Goal: Task Accomplishment & Management: Use online tool/utility

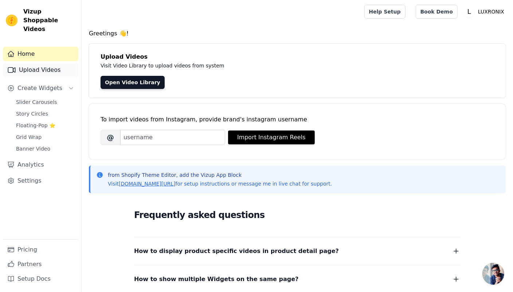
click at [58, 63] on link "Upload Videos" at bounding box center [40, 70] width 75 height 15
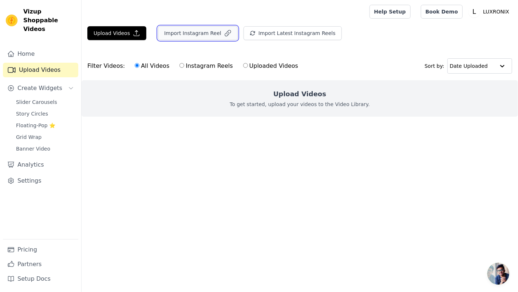
click at [196, 32] on button "Import Instagram Reel" at bounding box center [198, 33] width 80 height 14
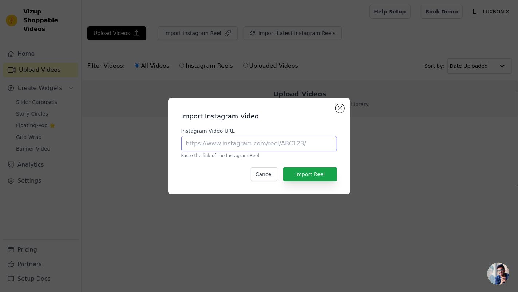
click at [255, 144] on input "Instagram Video URL" at bounding box center [259, 143] width 156 height 15
paste input "https://www.instagram.com/reel/DL-TKELxmA9/"
type input "https://www.instagram.com/reel/DL-TKELxmA9/"
click at [317, 174] on button "Import Reel" at bounding box center [310, 174] width 54 height 14
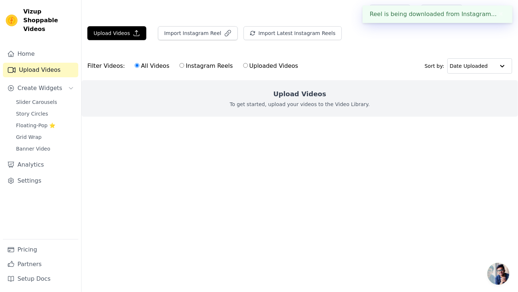
click at [318, 146] on html "Reel is being downloaded from Instagram... ✖ Vizup Shoppable Videos Home Upload…" at bounding box center [259, 73] width 518 height 146
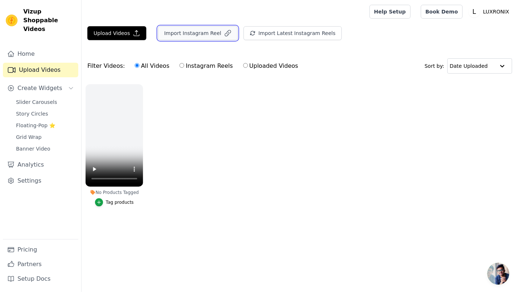
click at [180, 30] on button "Import Instagram Reel" at bounding box center [198, 33] width 80 height 14
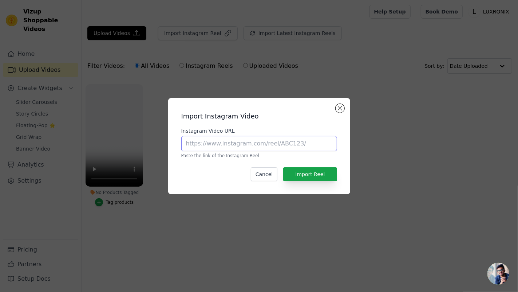
click at [231, 146] on input "Instagram Video URL" at bounding box center [259, 143] width 156 height 15
paste input "https://www.instagram.com/reel/DL1M_KwCZWV/"
type input "https://www.instagram.com/reel/DL1M_KwCZWV/"
click at [325, 176] on button "Import Reel" at bounding box center [310, 174] width 54 height 14
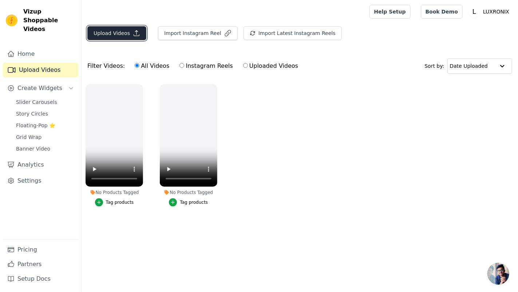
click at [123, 33] on button "Upload Videos" at bounding box center [116, 33] width 59 height 14
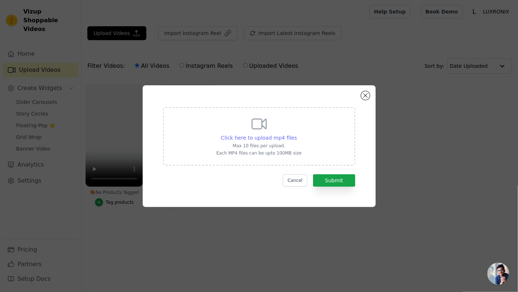
click at [263, 137] on span "Click here to upload mp4 files" at bounding box center [259, 138] width 76 height 6
click at [297, 134] on input "Click here to upload mp4 files Max 10 files per upload. Each MP4 files can be u…" at bounding box center [297, 134] width 0 height 0
click at [369, 94] on button "Close modal" at bounding box center [365, 95] width 9 height 9
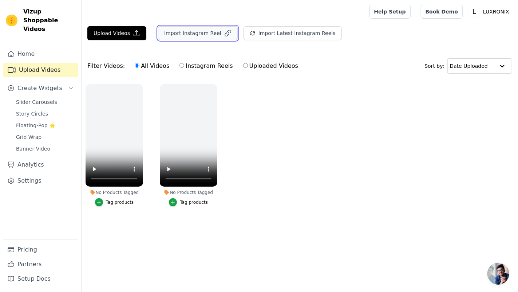
click at [190, 31] on button "Import Instagram Reel" at bounding box center [198, 33] width 80 height 14
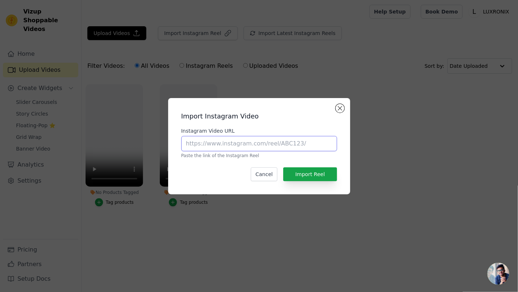
click at [263, 139] on input "Instagram Video URL" at bounding box center [259, 143] width 156 height 15
click at [260, 143] on input "Instagram Video URL" at bounding box center [259, 143] width 156 height 15
paste input "https://www.instagram.com/reel/C7UtvIBuzuU/"
type input "https://www.instagram.com/reel/C7UtvIBuzuU/"
click at [321, 169] on button "Import Reel" at bounding box center [310, 174] width 54 height 14
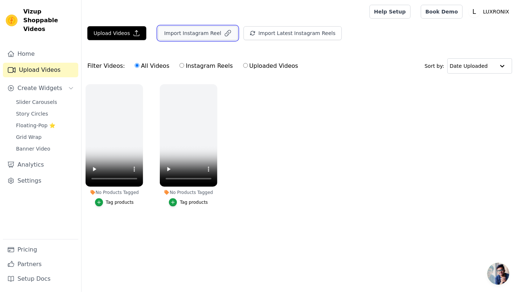
click at [178, 30] on button "Import Instagram Reel" at bounding box center [198, 33] width 80 height 14
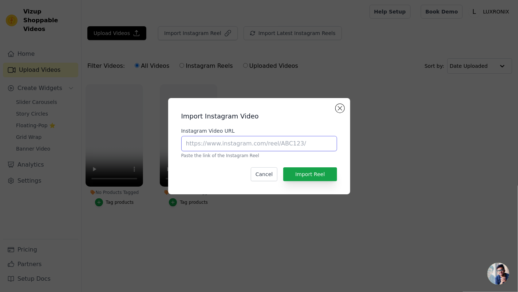
click at [229, 141] on input "Instagram Video URL" at bounding box center [259, 143] width 156 height 15
paste input "https://www.instagram.com/reel/DK4rOjJoPGy/"
type input "https://www.instagram.com/reel/DK4rOjJoPGy/"
click at [317, 170] on button "Import Reel" at bounding box center [310, 174] width 54 height 14
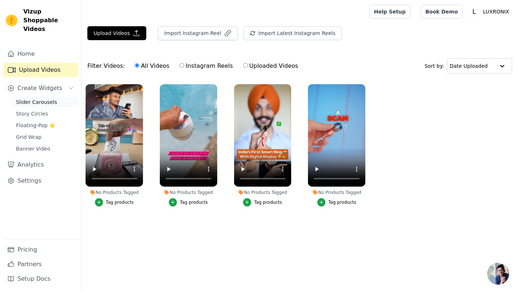
click at [41, 98] on span "Slider Carousels" at bounding box center [36, 101] width 41 height 7
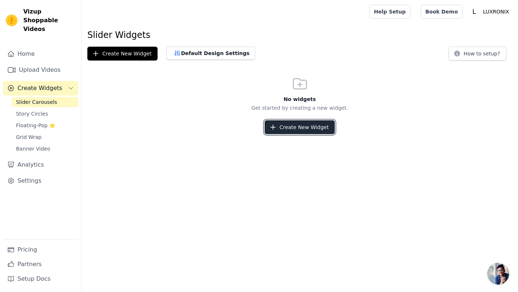
click at [279, 127] on button "Create New Widget" at bounding box center [300, 127] width 70 height 14
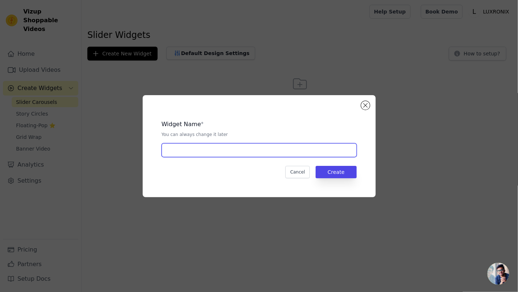
click at [271, 149] on input "text" at bounding box center [259, 150] width 195 height 14
type input "new"
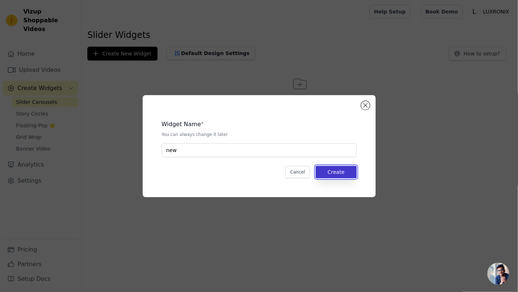
click at [332, 166] on button "Create" at bounding box center [336, 172] width 41 height 12
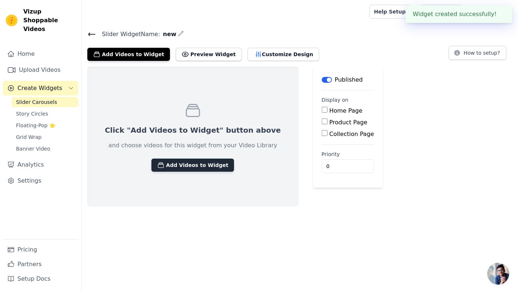
click at [202, 165] on button "Add Videos to Widget" at bounding box center [193, 164] width 83 height 13
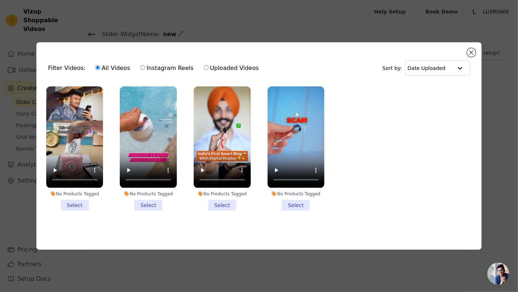
click at [71, 207] on li "No Products Tagged Select" at bounding box center [74, 148] width 57 height 124
click at [0, 0] on input "No Products Tagged Select" at bounding box center [0, 0] width 0 height 0
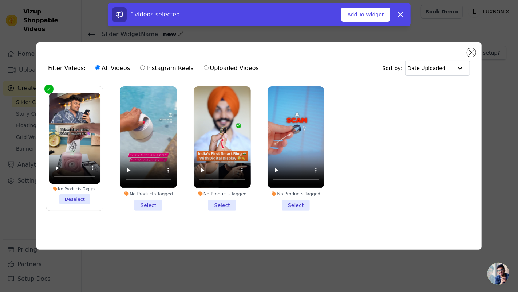
click at [144, 200] on li "No Products Tagged Select" at bounding box center [148, 148] width 57 height 124
click at [0, 0] on input "No Products Tagged Select" at bounding box center [0, 0] width 0 height 0
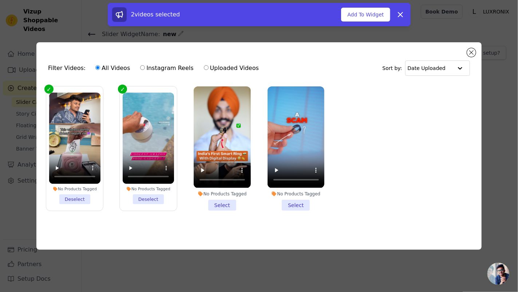
click at [220, 203] on li "No Products Tagged Select" at bounding box center [222, 148] width 57 height 124
click at [0, 0] on input "No Products Tagged Select" at bounding box center [0, 0] width 0 height 0
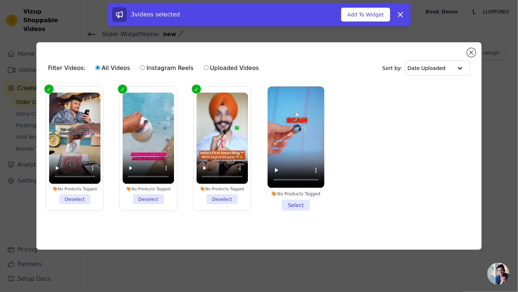
click at [295, 201] on li "No Products Tagged Select" at bounding box center [296, 148] width 57 height 124
click at [0, 0] on input "No Products Tagged Select" at bounding box center [0, 0] width 0 height 0
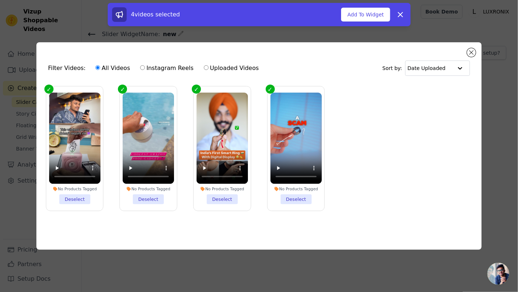
click at [377, 137] on ul "No Products Tagged Deselect No Products Tagged Deselect No Products Tagged Dese…" at bounding box center [259, 154] width 434 height 144
click at [366, 13] on button "Add To Widget" at bounding box center [365, 15] width 49 height 14
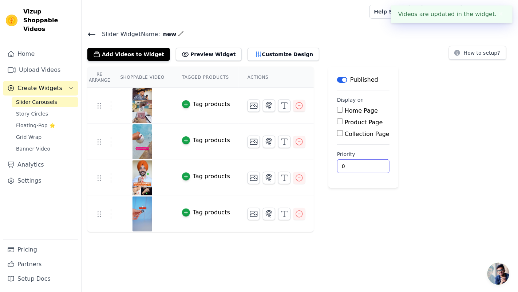
click at [358, 232] on html "Videos are updated in the widget. ✖ Vizup Shoppable Videos Home Upload Videos C…" at bounding box center [259, 116] width 518 height 232
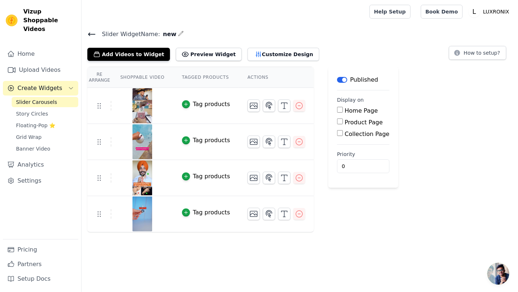
click at [329, 108] on main "Label Published Display on Home Page Product Page Collection Page Priority 0" at bounding box center [364, 127] width 70 height 121
click at [337, 113] on div "Home Page" at bounding box center [363, 110] width 52 height 9
click at [337, 110] on input "Home Page" at bounding box center [340, 110] width 6 height 6
checkbox input "true"
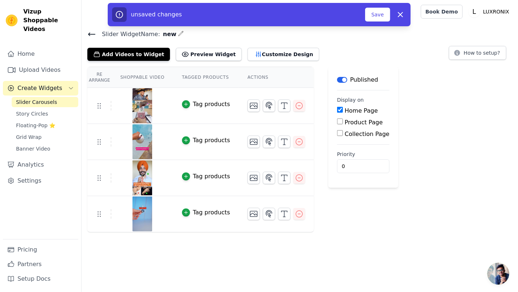
click at [337, 121] on input "Product Page" at bounding box center [340, 121] width 6 height 6
checkbox input "true"
click at [337, 155] on input "Collection Page" at bounding box center [340, 153] width 6 height 6
checkbox input "true"
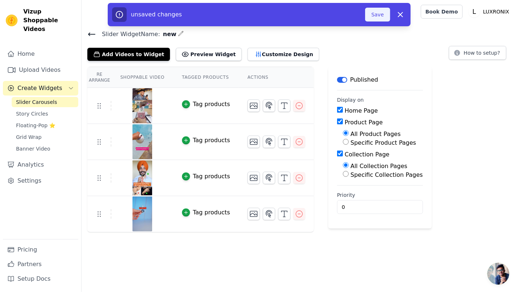
click at [377, 11] on button "Save" at bounding box center [377, 15] width 25 height 14
click at [378, 12] on button "Save" at bounding box center [377, 15] width 25 height 14
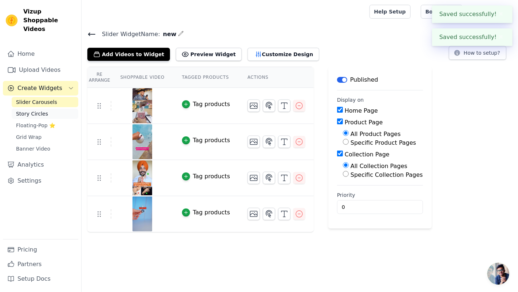
click at [41, 110] on span "Story Circles" at bounding box center [32, 113] width 32 height 7
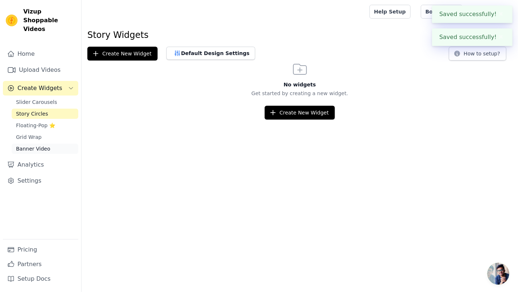
click at [56, 144] on link "Banner Video" at bounding box center [45, 149] width 67 height 10
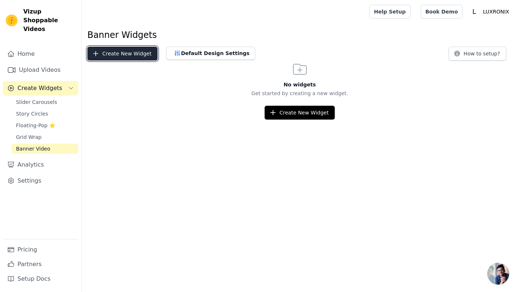
click at [126, 55] on button "Create New Widget" at bounding box center [122, 54] width 70 height 14
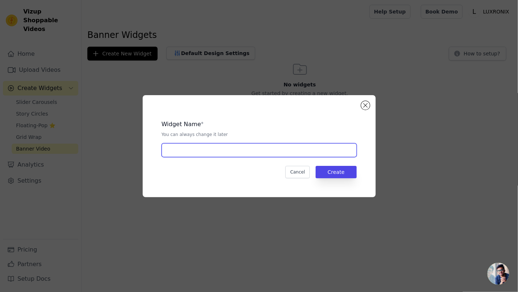
click at [217, 155] on input "text" at bounding box center [259, 150] width 195 height 14
type input "new"
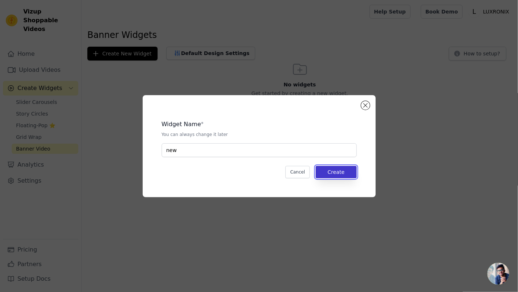
click at [337, 171] on button "Create" at bounding box center [336, 172] width 41 height 12
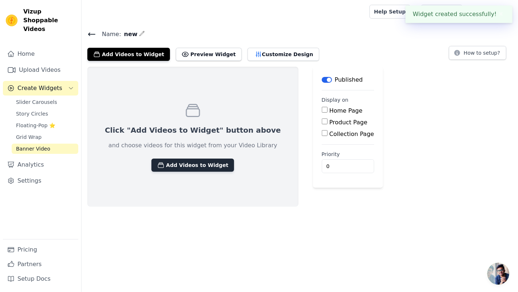
click at [196, 166] on button "Add Videos to Widget" at bounding box center [193, 164] width 83 height 13
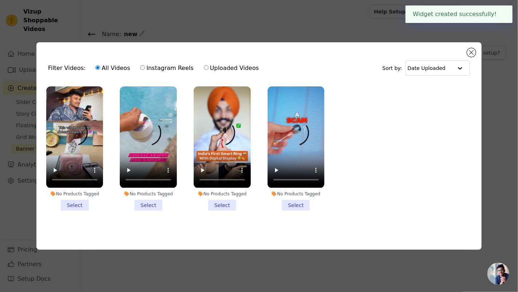
click at [85, 204] on li "No Products Tagged Select" at bounding box center [74, 148] width 57 height 124
click at [0, 0] on input "No Products Tagged Select" at bounding box center [0, 0] width 0 height 0
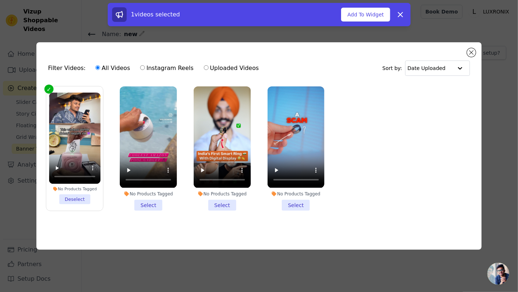
click at [149, 201] on li "No Products Tagged Select" at bounding box center [148, 148] width 57 height 124
click at [0, 0] on input "No Products Tagged Select" at bounding box center [0, 0] width 0 height 0
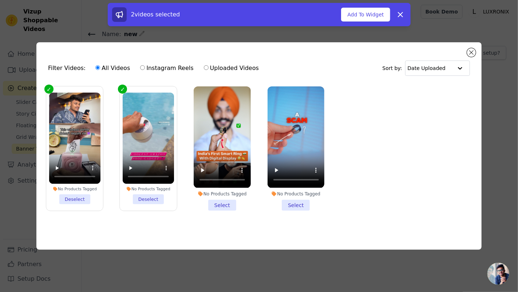
click at [228, 201] on li "No Products Tagged Select" at bounding box center [222, 148] width 57 height 124
click at [0, 0] on input "No Products Tagged Select" at bounding box center [0, 0] width 0 height 0
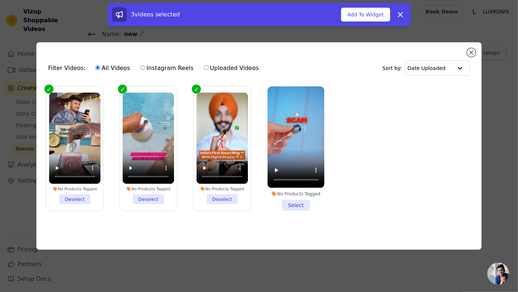
click at [304, 201] on li "No Products Tagged Select" at bounding box center [296, 148] width 57 height 124
click at [0, 0] on input "No Products Tagged Select" at bounding box center [0, 0] width 0 height 0
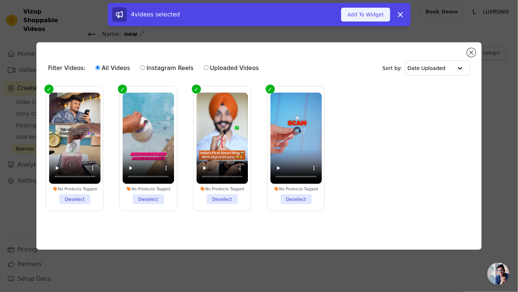
click at [376, 19] on button "Add To Widget" at bounding box center [365, 15] width 49 height 14
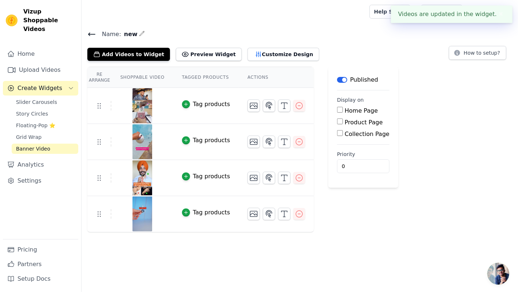
click at [244, 35] on h4 "Name: new" at bounding box center [299, 34] width 425 height 10
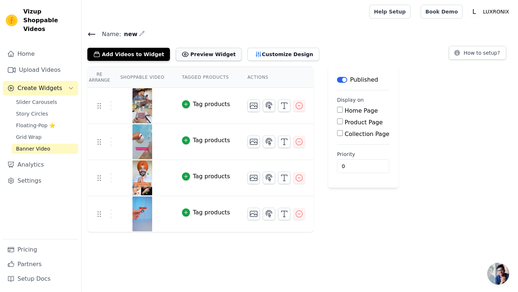
click at [203, 52] on button "Preview Widget" at bounding box center [209, 54] width 66 height 13
click at [55, 132] on link "Grid Wrap" at bounding box center [45, 137] width 67 height 10
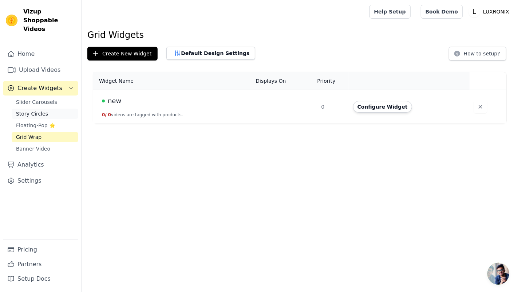
click at [55, 109] on link "Story Circles" at bounding box center [45, 114] width 67 height 10
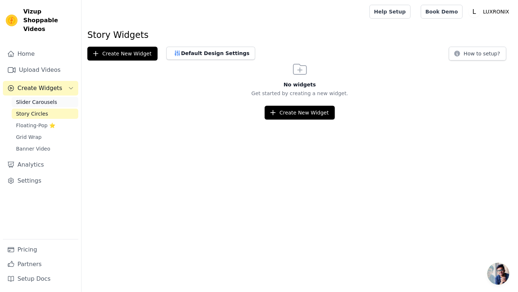
click at [57, 97] on link "Slider Carousels" at bounding box center [45, 102] width 67 height 10
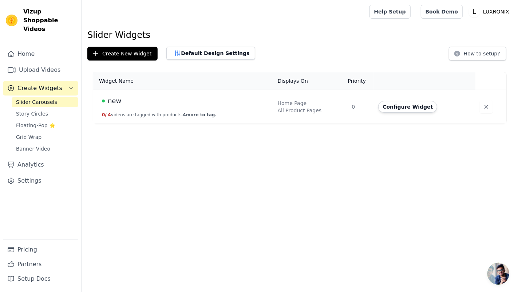
click at [204, 99] on div "new" at bounding box center [185, 101] width 167 height 10
click at [385, 105] on button "Configure Widget" at bounding box center [407, 107] width 59 height 12
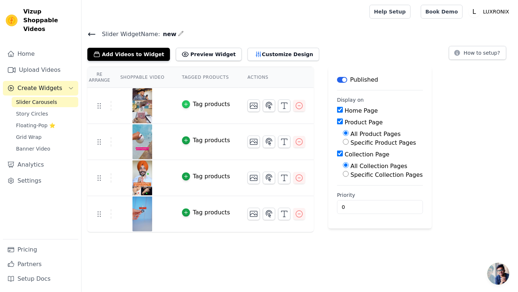
click at [184, 103] on icon "button" at bounding box center [186, 104] width 5 height 5
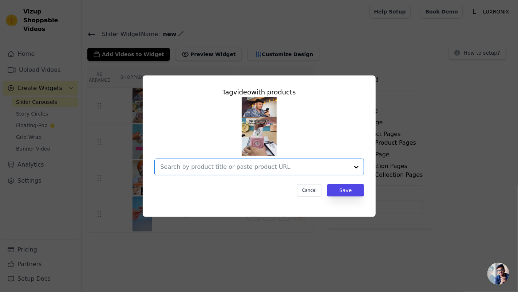
click at [306, 167] on input "text" at bounding box center [255, 166] width 189 height 9
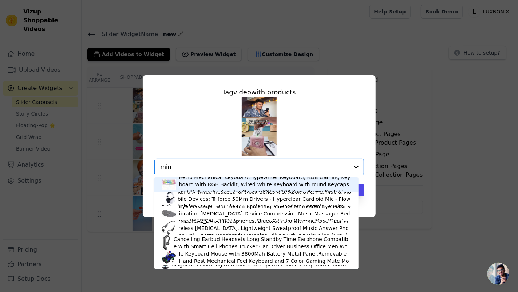
type input "mini"
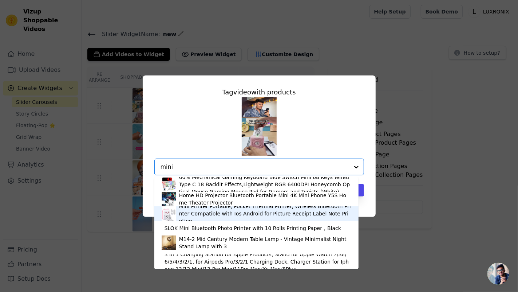
click at [236, 211] on div "Mini Printer Portable, Pocket Thermal Printer, Wireless Bluetooth Printer Compa…" at bounding box center [265, 214] width 172 height 22
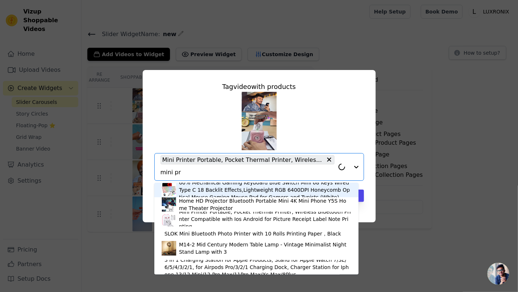
type input "mini pri"
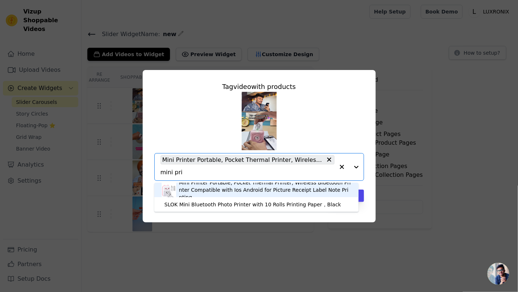
click at [241, 189] on div "Mini Printer Portable, Pocket Thermal Printer, Wireless Bluetooth Printer Compa…" at bounding box center [265, 190] width 172 height 22
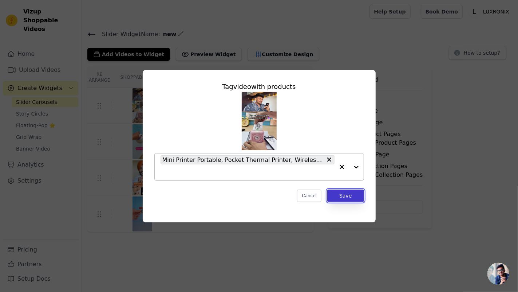
click at [350, 199] on button "Save" at bounding box center [345, 195] width 36 height 12
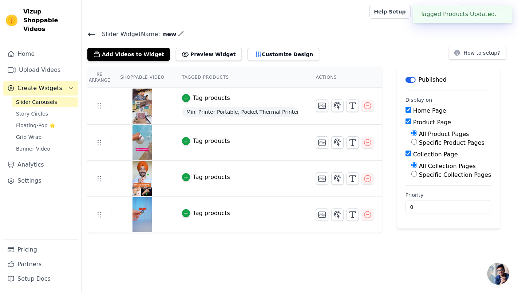
click at [185, 138] on button "Tag products" at bounding box center [206, 141] width 48 height 9
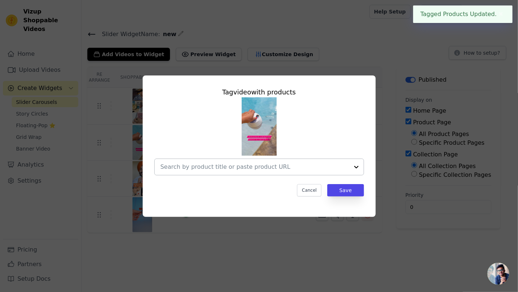
click at [253, 166] on input "text" at bounding box center [255, 166] width 189 height 9
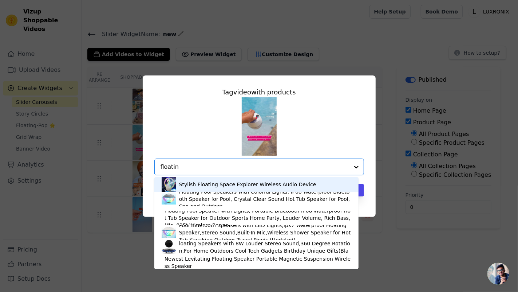
type input "floating"
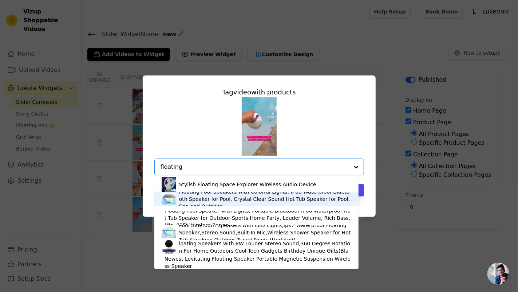
click at [226, 197] on div "Floating Pool Speakers with Colorful Lights, IP68 Waterproof Bluetooth Speaker …" at bounding box center [265, 199] width 172 height 22
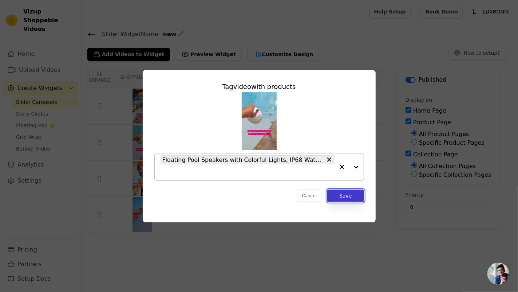
click at [351, 200] on button "Save" at bounding box center [345, 195] width 36 height 12
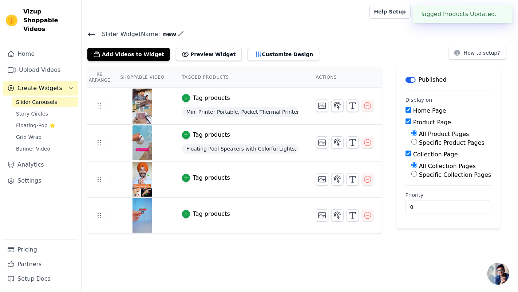
click at [193, 175] on div "Tag products" at bounding box center [211, 177] width 37 height 9
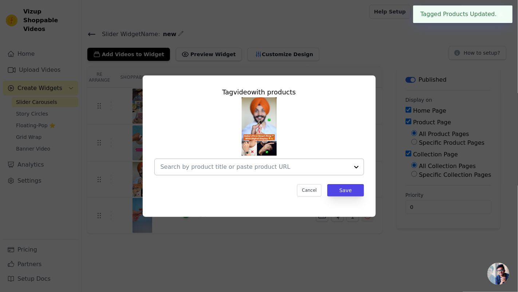
click at [221, 162] on div at bounding box center [255, 167] width 189 height 16
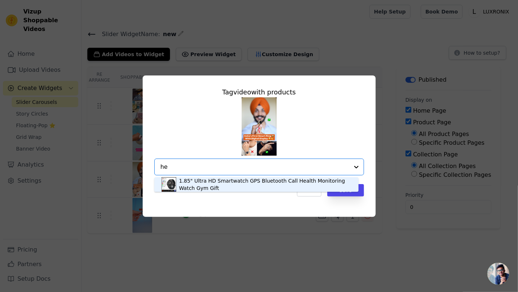
type input "h"
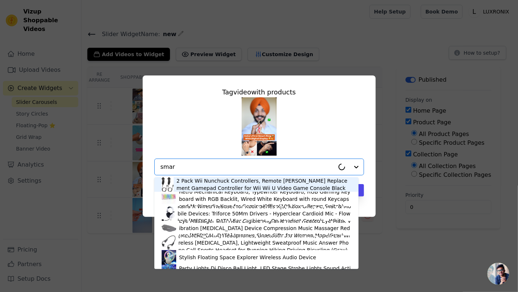
type input "smart"
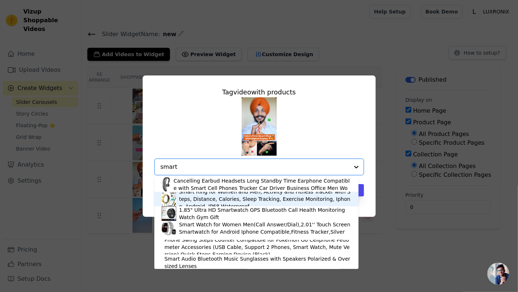
click at [198, 199] on div "Smart Ring for Women and Men, Activity and Fitness Tracker with Steps, Distance…" at bounding box center [265, 199] width 172 height 22
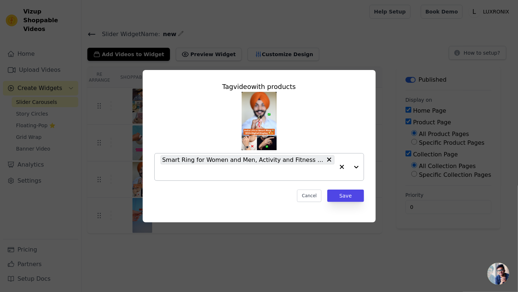
click at [198, 199] on div "Cancel Save" at bounding box center [259, 195] width 210 height 12
click at [342, 192] on button "Save" at bounding box center [345, 195] width 36 height 12
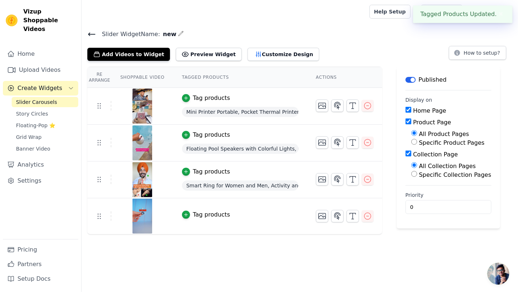
click at [196, 214] on div "Tag products" at bounding box center [211, 214] width 37 height 9
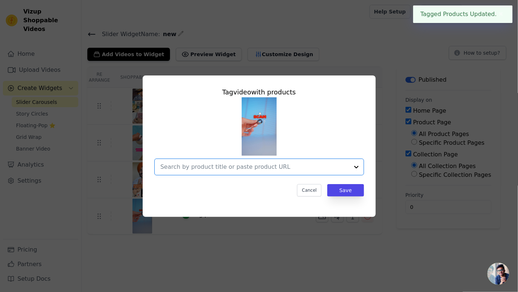
click at [260, 165] on input "text" at bounding box center [255, 166] width 189 height 9
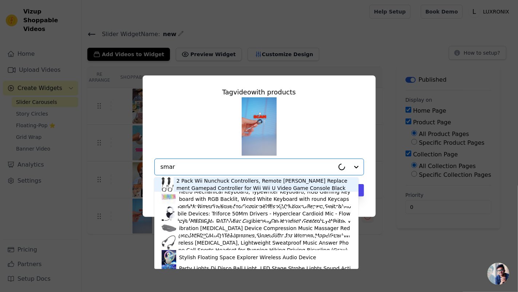
type input "smart"
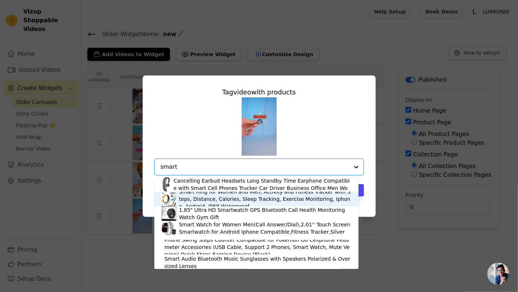
click at [239, 201] on div "Smart Ring for Women and Men, Activity and Fitness Tracker with Steps, Distance…" at bounding box center [265, 199] width 172 height 22
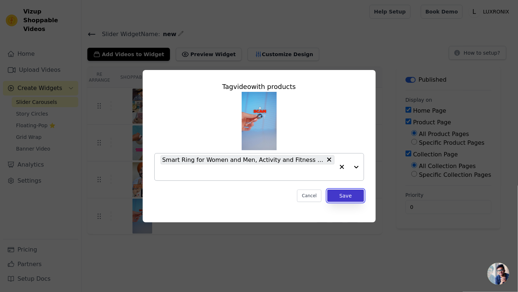
click at [354, 190] on button "Save" at bounding box center [345, 195] width 36 height 12
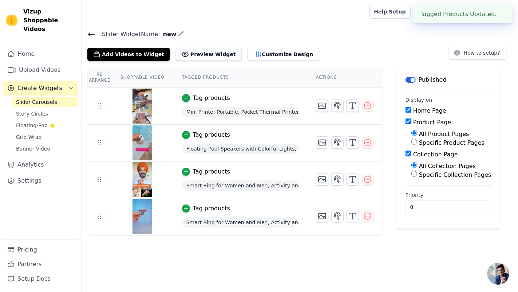
click at [203, 59] on button "Preview Widget" at bounding box center [209, 54] width 66 height 13
